Goal: Transaction & Acquisition: Subscribe to service/newsletter

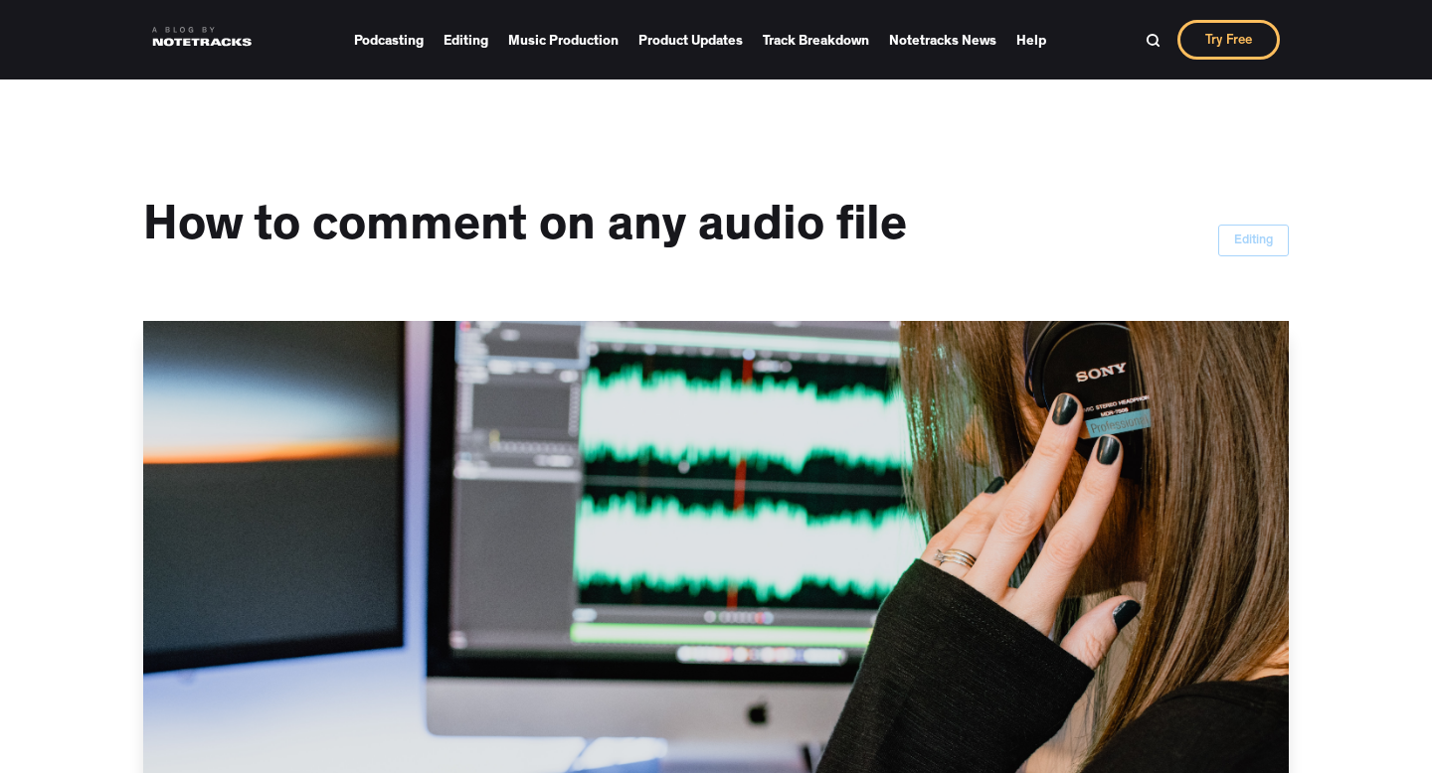
click at [1256, 250] on div "Editing" at bounding box center [1253, 242] width 39 height 20
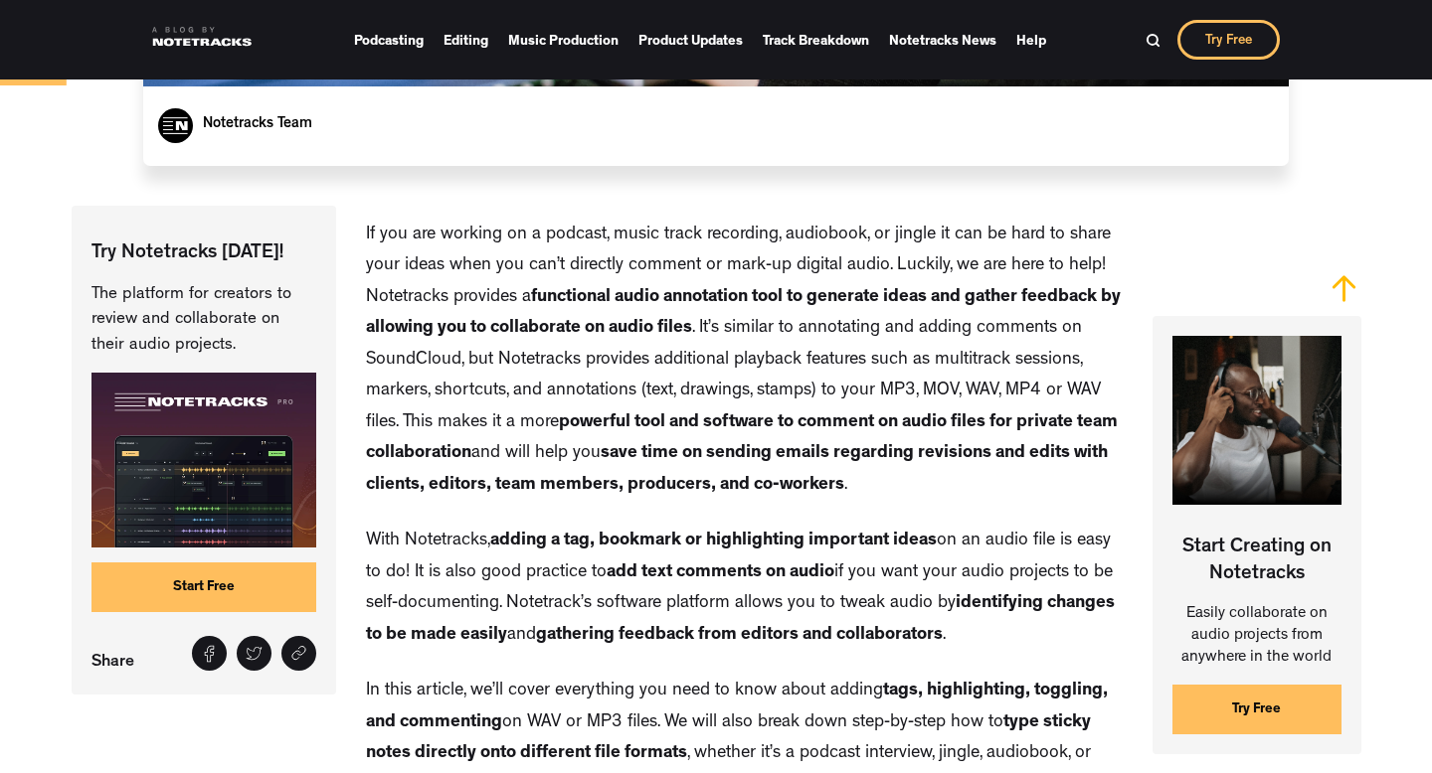
scroll to position [878, 0]
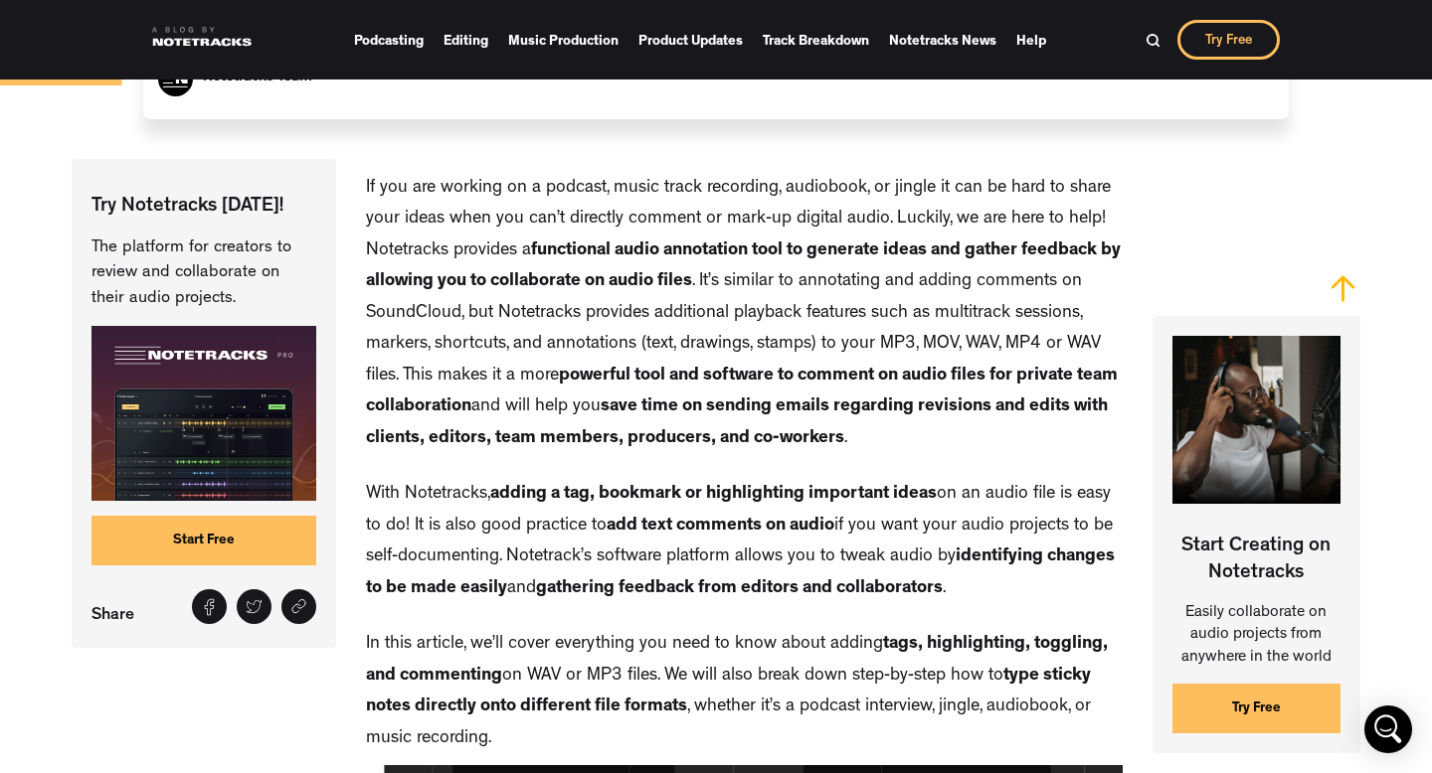
click at [256, 552] on link "Start Free" at bounding box center [203, 541] width 225 height 50
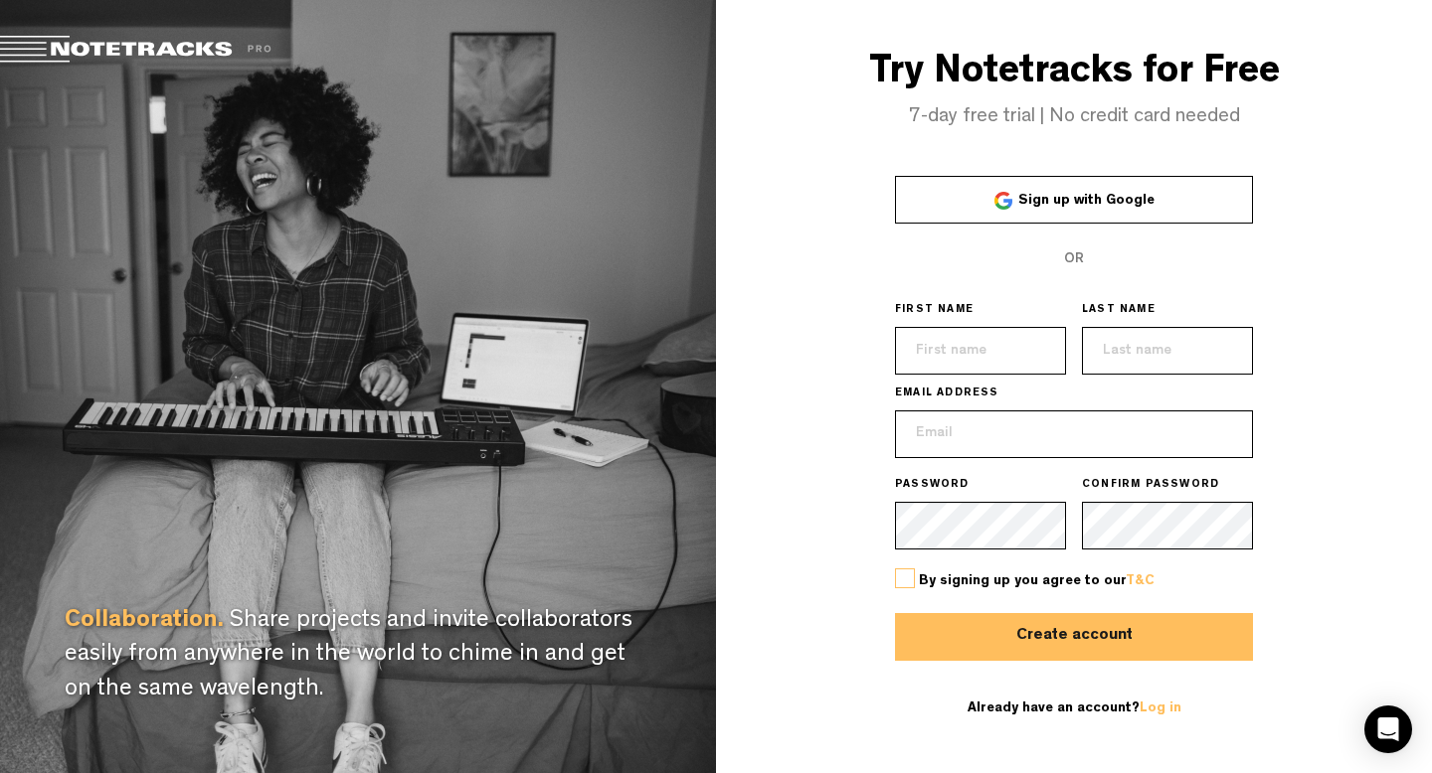
click at [1004, 351] on input "text" at bounding box center [980, 351] width 171 height 48
type input "Ellis"
type input "Liao"
click at [1014, 449] on input "email" at bounding box center [1074, 435] width 358 height 48
type input "ellisliao23@gmail.com"
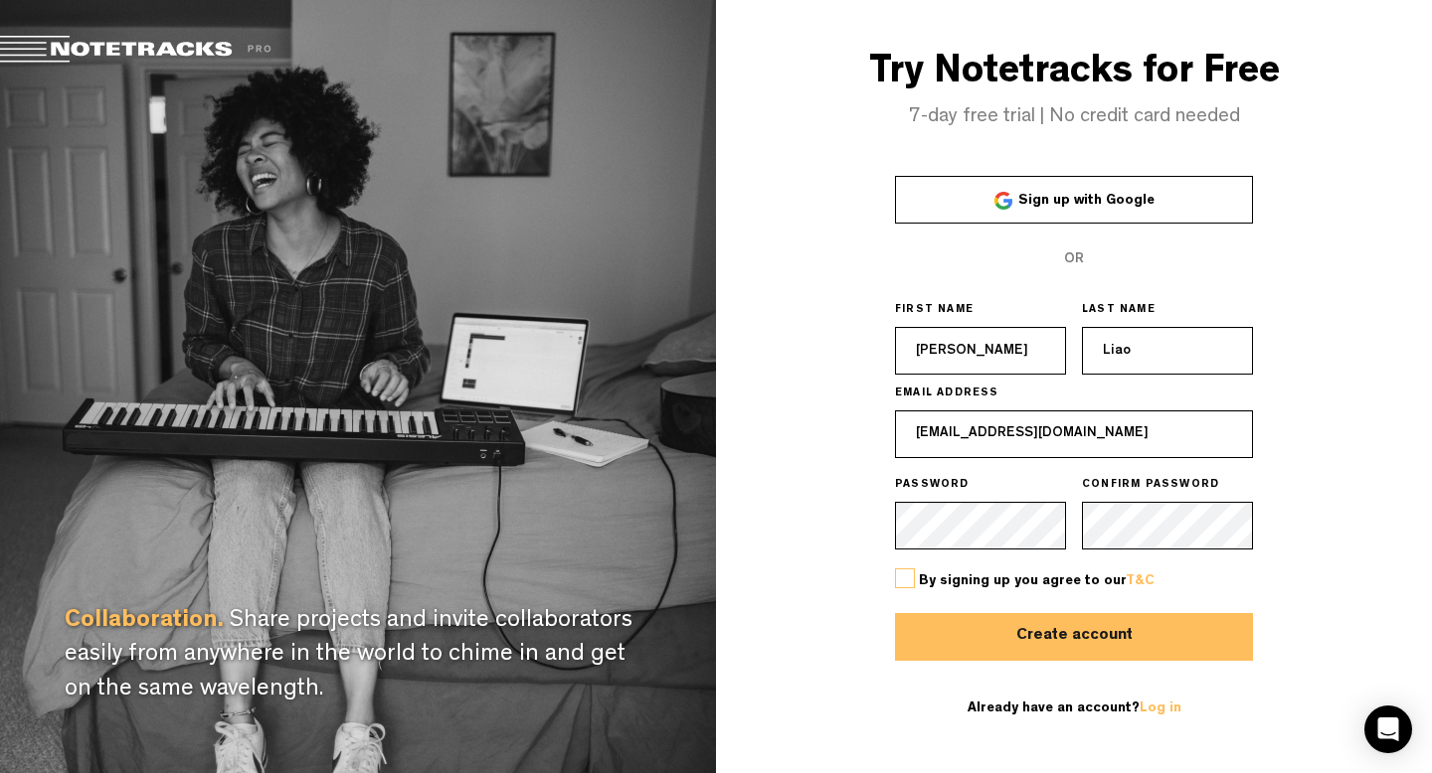
click at [895, 613] on button "Create account" at bounding box center [1074, 637] width 358 height 48
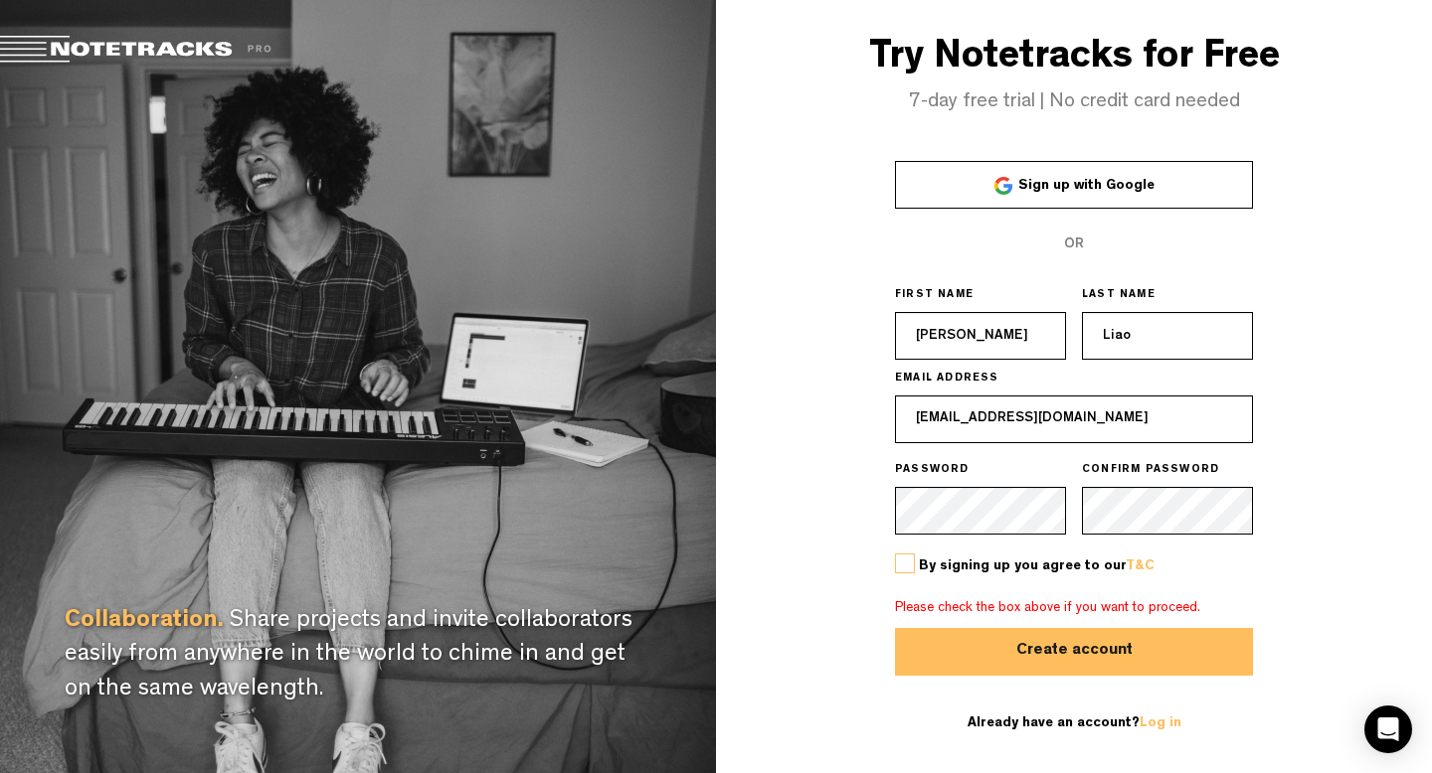
click at [905, 567] on label at bounding box center [905, 564] width 20 height 20
click at [0, 0] on input "checkbox" at bounding box center [0, 0] width 0 height 0
click at [1054, 669] on button "Create account" at bounding box center [1074, 652] width 358 height 48
